Goal: Task Accomplishment & Management: Use online tool/utility

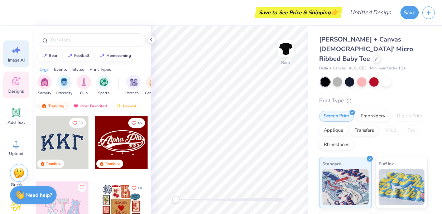
click at [15, 53] on icon at bounding box center [16, 50] width 11 height 11
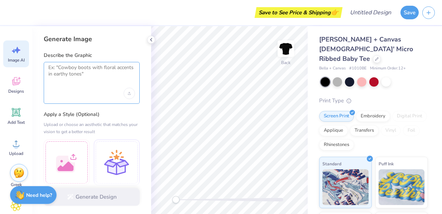
click at [67, 70] on textarea at bounding box center [91, 73] width 87 height 18
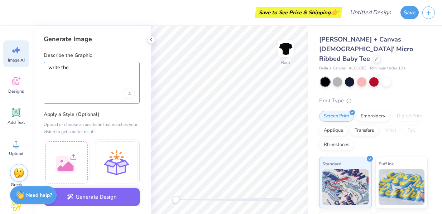
click at [81, 66] on textarea "write the" at bounding box center [91, 73] width 87 height 18
paste textarea "greek letter "Alpha" in gentium basic font. make it red with small white polka …"
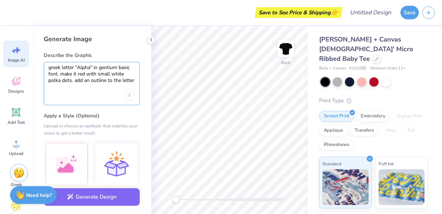
drag, startPoint x: 72, startPoint y: 80, endPoint x: 60, endPoint y: 74, distance: 12.8
click at [60, 74] on textarea "greek letter "Alpha" in gentium basic font. make it red with small white polka …" at bounding box center [91, 73] width 87 height 19
click at [93, 74] on textarea "greek letter "Alpha" in gentium basic font. make it with a newpaper . add an ou…" at bounding box center [91, 73] width 87 height 19
click at [57, 80] on textarea "greek letter "Alpha" in gentium basic font. make it with a black and white newp…" at bounding box center [91, 73] width 87 height 19
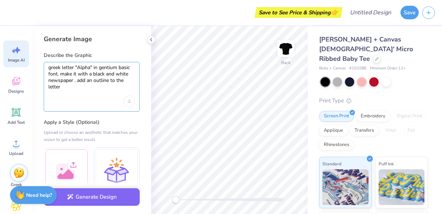
click at [73, 80] on textarea "greek letter "Alpha" in gentium basic font. make it with a black and white news…" at bounding box center [91, 77] width 87 height 26
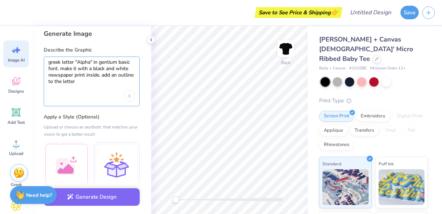
scroll to position [7, 0]
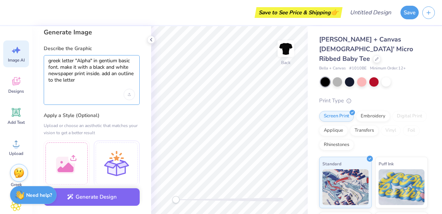
click at [87, 70] on textarea "greek letter "Alpha" in gentium basic font. make it with a black and white news…" at bounding box center [91, 71] width 87 height 26
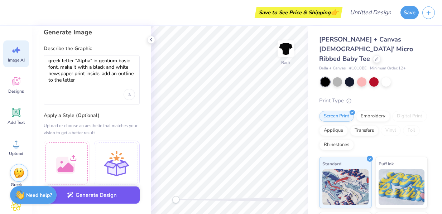
click at [87, 193] on button "Generate Design" at bounding box center [92, 195] width 96 height 18
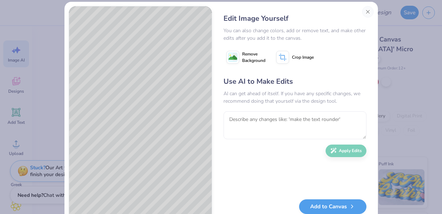
scroll to position [6, 0]
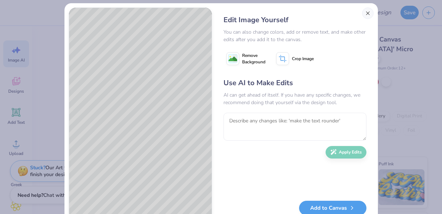
click at [367, 16] on button "Close" at bounding box center [367, 13] width 11 height 11
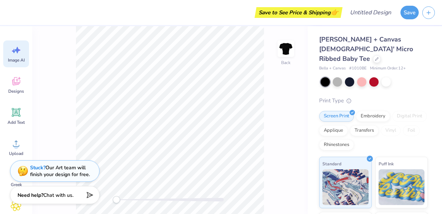
click at [16, 58] on span "Image AI" at bounding box center [16, 60] width 17 height 6
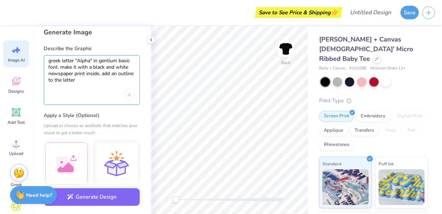
click at [78, 68] on textarea "greek letter "Alpha" in gentium basic font. make it with a black and white news…" at bounding box center [91, 71] width 87 height 26
click at [115, 74] on textarea "greek letter "Alpha" in gentium basic font. make it with a black and white news…" at bounding box center [91, 71] width 87 height 26
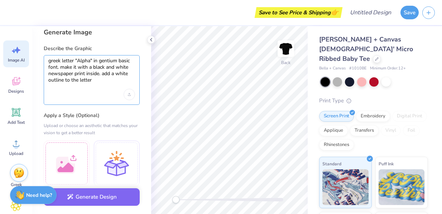
type textarea "greek letter "Alpha" in gentium basic font. make it with a black and white news…"
click at [113, 86] on div "greek letter "Alpha" in gentium basic font. make it with a black and white news…" at bounding box center [92, 80] width 96 height 50
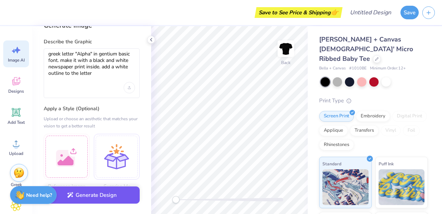
click at [103, 197] on button "Generate Design" at bounding box center [92, 195] width 96 height 18
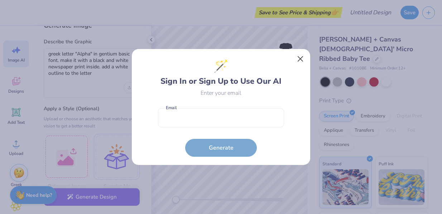
click at [298, 61] on button "Close" at bounding box center [300, 59] width 14 height 14
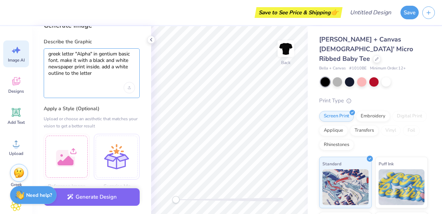
click at [71, 60] on textarea "greek letter "Alpha" in gentium basic font. make it with a black and white news…" at bounding box center [91, 64] width 87 height 26
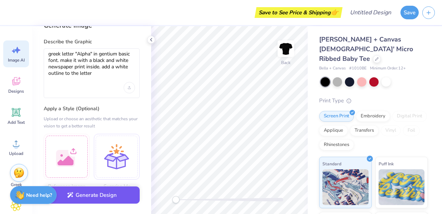
click at [76, 196] on button "Generate Design" at bounding box center [92, 195] width 96 height 18
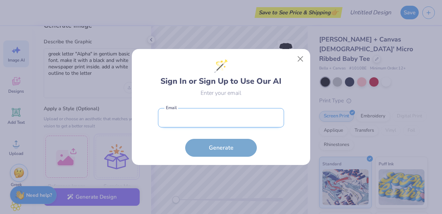
click at [189, 118] on input "email" at bounding box center [221, 118] width 126 height 20
type input "[EMAIL_ADDRESS][DOMAIN_NAME]"
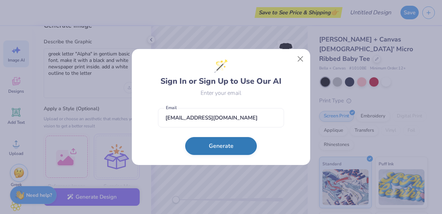
click at [212, 145] on button "Generate" at bounding box center [221, 146] width 72 height 18
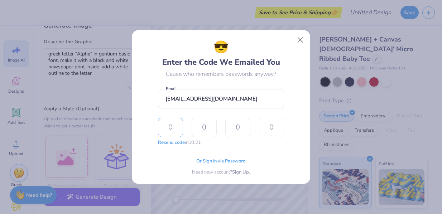
type input "1"
type input "3"
type input "8"
type input "6"
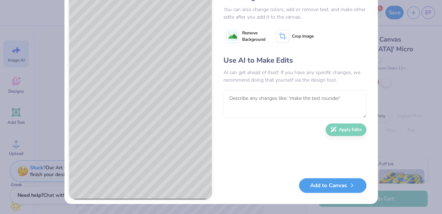
scroll to position [29, 0]
click at [310, 187] on button "Add to Canvas" at bounding box center [332, 183] width 67 height 15
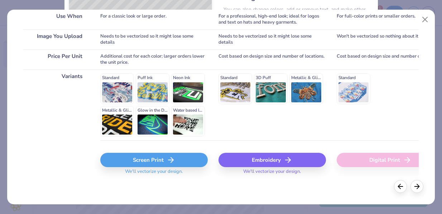
scroll to position [142, 0]
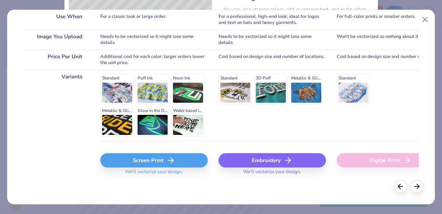
click at [141, 161] on div "Screen Print" at bounding box center [153, 160] width 107 height 14
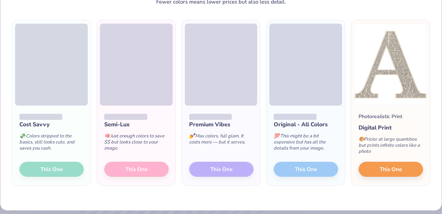
scroll to position [40, 0]
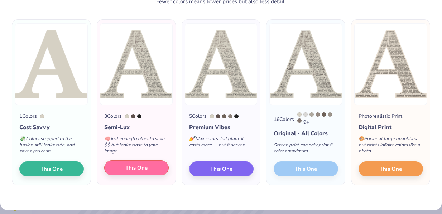
click at [156, 169] on button "This One" at bounding box center [136, 167] width 64 height 15
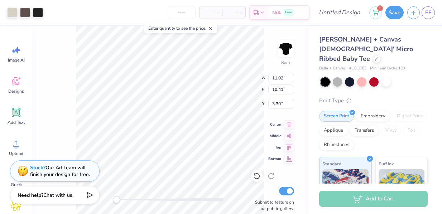
type input "5.90"
type input "5.57"
click at [26, 13] on div at bounding box center [25, 12] width 10 height 10
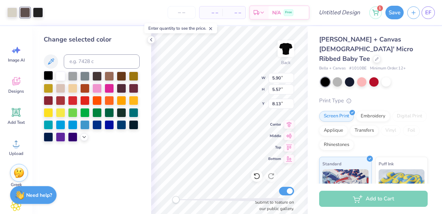
click at [47, 75] on div at bounding box center [48, 75] width 9 height 9
type input "3.00"
click at [38, 12] on div at bounding box center [38, 12] width 10 height 10
click at [48, 76] on div at bounding box center [48, 75] width 9 height 9
click at [152, 42] on icon at bounding box center [151, 40] width 6 height 6
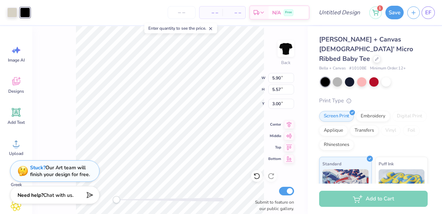
type input "3.14"
type input "2.96"
type input "5.61"
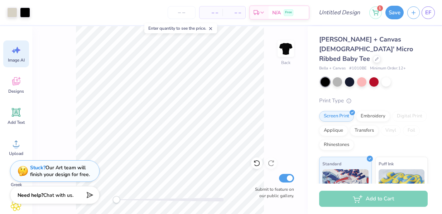
click at [18, 53] on icon at bounding box center [16, 50] width 11 height 11
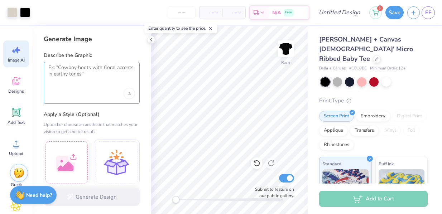
click at [75, 73] on textarea at bounding box center [91, 73] width 87 height 18
paste textarea "greek letter "Alpha" in gentium basic font. make it with a black and white news…"
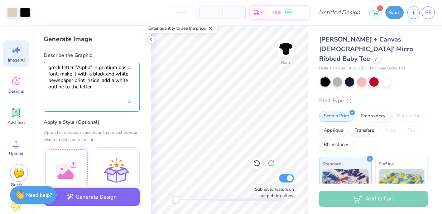
click at [85, 67] on textarea "greek letter "Alpha" in gentium basic font. make it with a black and white news…" at bounding box center [91, 77] width 87 height 26
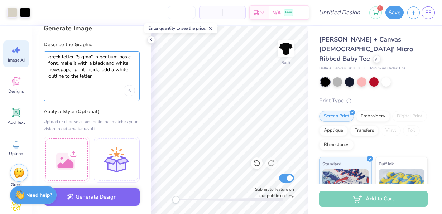
scroll to position [5, 0]
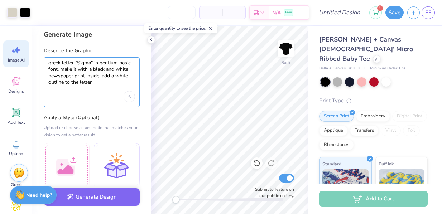
click at [122, 74] on textarea "greek letter "Sigma" in gentium basic font. make it with a black and white news…" at bounding box center [91, 73] width 87 height 26
click at [91, 62] on textarea "greek letter "Sigma" in gentium basic font. make it with a black and white news…" at bounding box center [91, 73] width 87 height 26
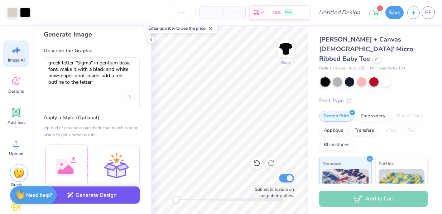
click at [99, 196] on button "Generate Design" at bounding box center [92, 195] width 96 height 18
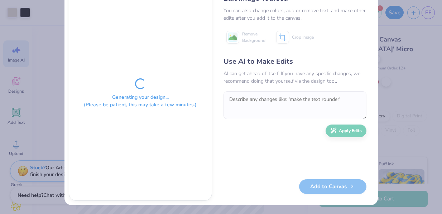
scroll to position [28, 0]
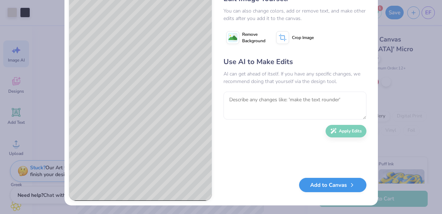
click at [311, 186] on button "Add to Canvas" at bounding box center [332, 185] width 67 height 15
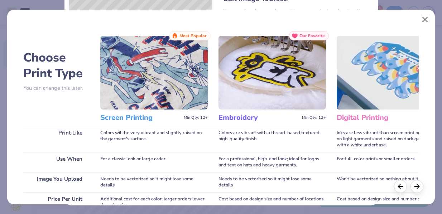
scroll to position [0, 0]
click at [427, 22] on button "Close" at bounding box center [425, 20] width 14 height 14
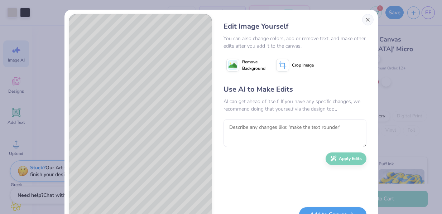
click at [366, 20] on button "Close" at bounding box center [367, 19] width 11 height 11
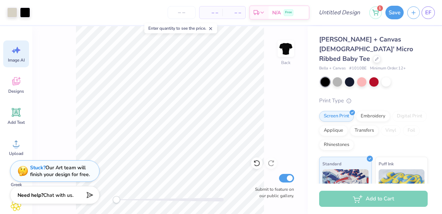
click at [18, 52] on icon at bounding box center [17, 50] width 6 height 6
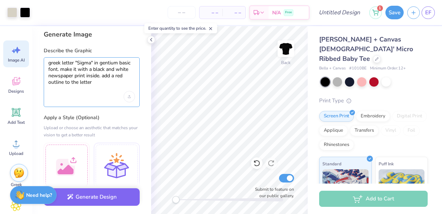
click at [75, 76] on textarea "greek letter "Sigma" in gentium basic font. make it with a black and white news…" at bounding box center [91, 73] width 87 height 26
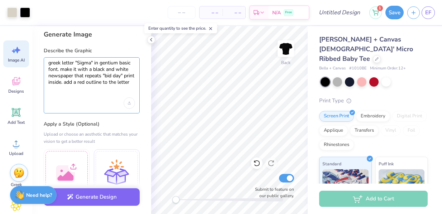
click at [103, 76] on textarea "greek letter "Sigma" in gentium basic font. make it with a black and white news…" at bounding box center [91, 76] width 87 height 32
click at [92, 81] on textarea "greek letter "Sigma" in gentium basic font. make it with a black and white news…" at bounding box center [91, 76] width 87 height 32
click at [114, 82] on textarea "greek letter "Sigma" in gentium basic font. make it with a black and white news…" at bounding box center [91, 76] width 87 height 32
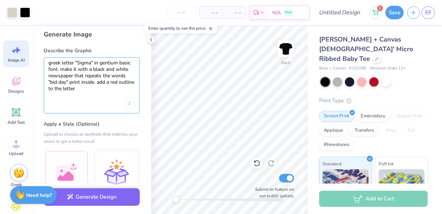
click at [114, 82] on textarea "greek letter "Sigma" in gentium basic font. make it with a black and white news…" at bounding box center [91, 76] width 87 height 32
click at [98, 78] on textarea "greek letter "Sigma" in gentium basic font. make it with a black and white news…" at bounding box center [91, 76] width 87 height 32
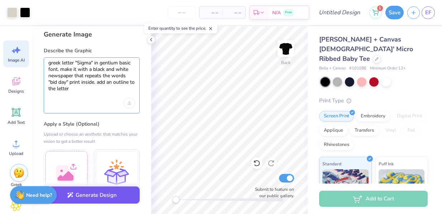
type textarea "greek letter "Sigma" in gentium basic font. make it with a black and white news…"
click at [94, 194] on button "Generate Design" at bounding box center [92, 195] width 96 height 18
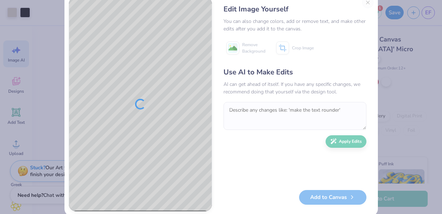
scroll to position [18, 0]
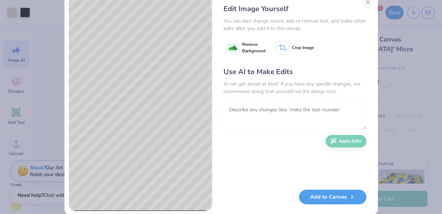
click at [256, 112] on textarea at bounding box center [294, 116] width 143 height 28
type textarea "a"
type textarea "make the words "bid day" a lot smaller."
click at [333, 141] on icon "button" at bounding box center [333, 139] width 6 height 6
click at [300, 106] on textarea at bounding box center [294, 116] width 143 height 28
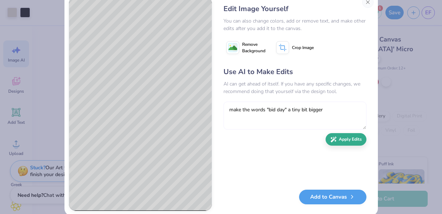
type textarea "make the words "bid day" a tiny bit bigger"
click at [335, 141] on icon "button" at bounding box center [335, 141] width 2 height 2
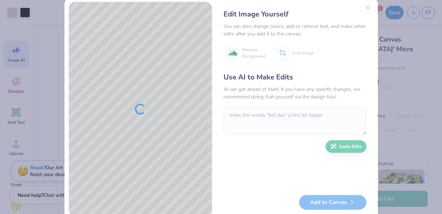
scroll to position [15, 0]
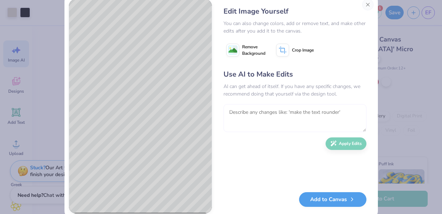
click at [243, 115] on textarea at bounding box center [294, 118] width 143 height 28
type textarea "make the words "bid day" just a little bit smaller"
click at [347, 145] on button "Apply Edits" at bounding box center [345, 142] width 41 height 13
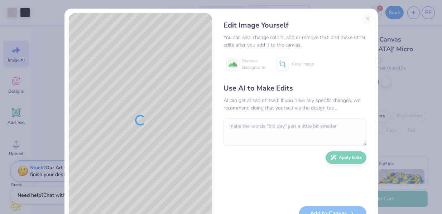
scroll to position [0, 0]
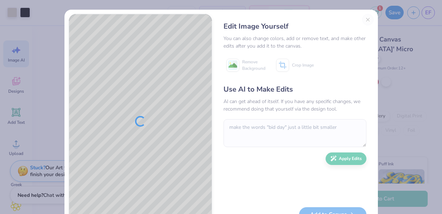
click at [367, 19] on div "Edit Image Yourself You can also change colors, add or remove text, and make ot…" at bounding box center [294, 121] width 157 height 215
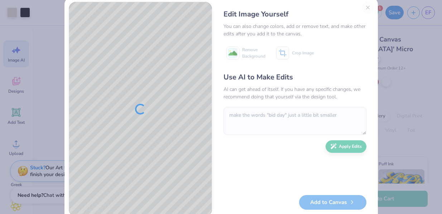
scroll to position [6, 0]
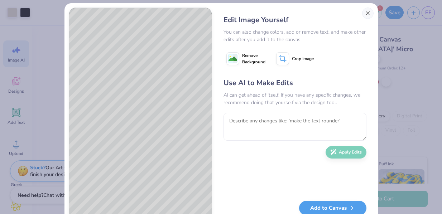
click at [368, 14] on button "Close" at bounding box center [367, 13] width 11 height 11
